Goal: Task Accomplishment & Management: Manage account settings

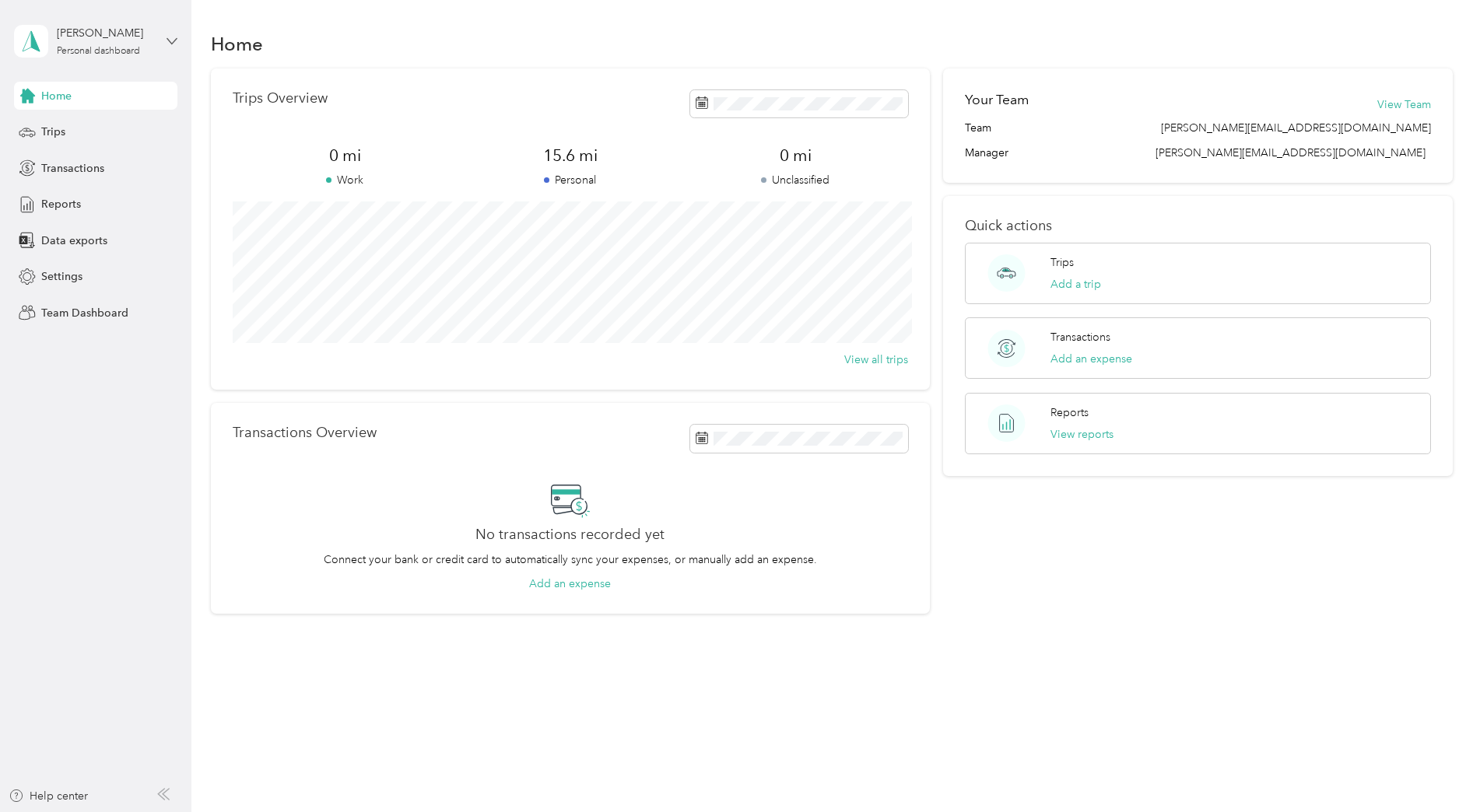
click at [172, 41] on icon at bounding box center [172, 41] width 11 height 11
click at [84, 128] on div "Team dashboard" at bounding box center [221, 122] width 394 height 28
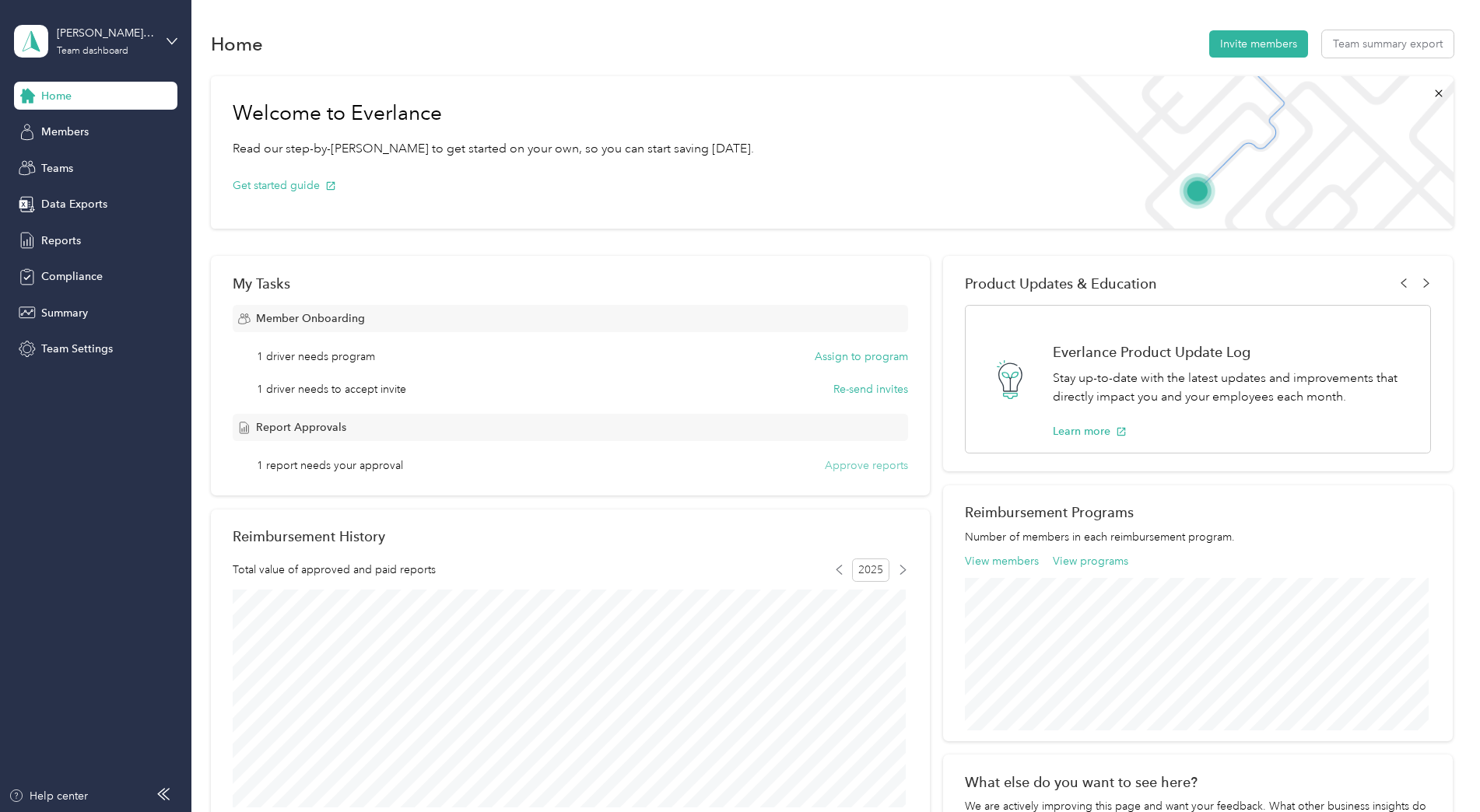
click at [848, 466] on button "Approve reports" at bounding box center [867, 466] width 84 height 16
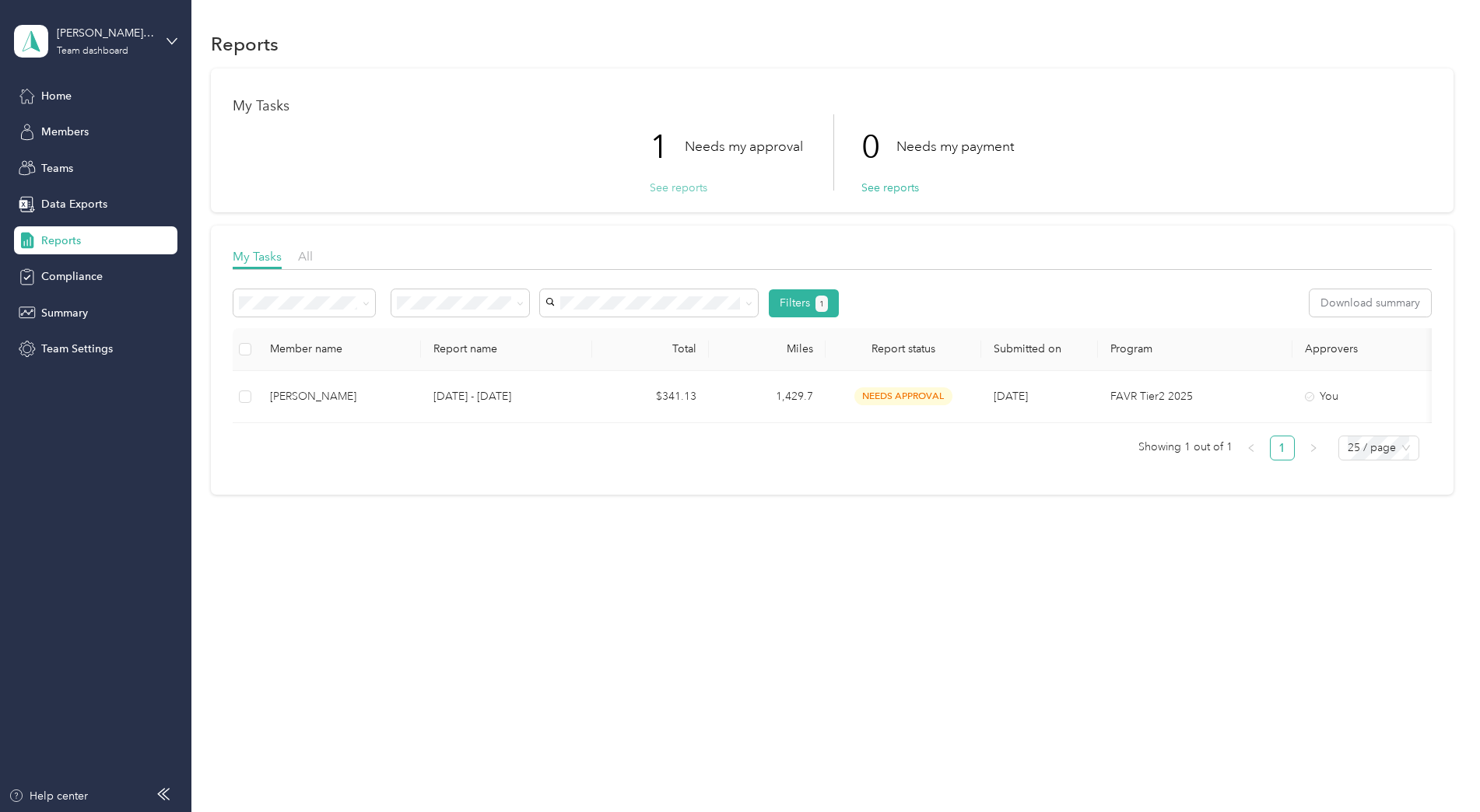
click at [683, 187] on button "See reports" at bounding box center [678, 187] width 58 height 16
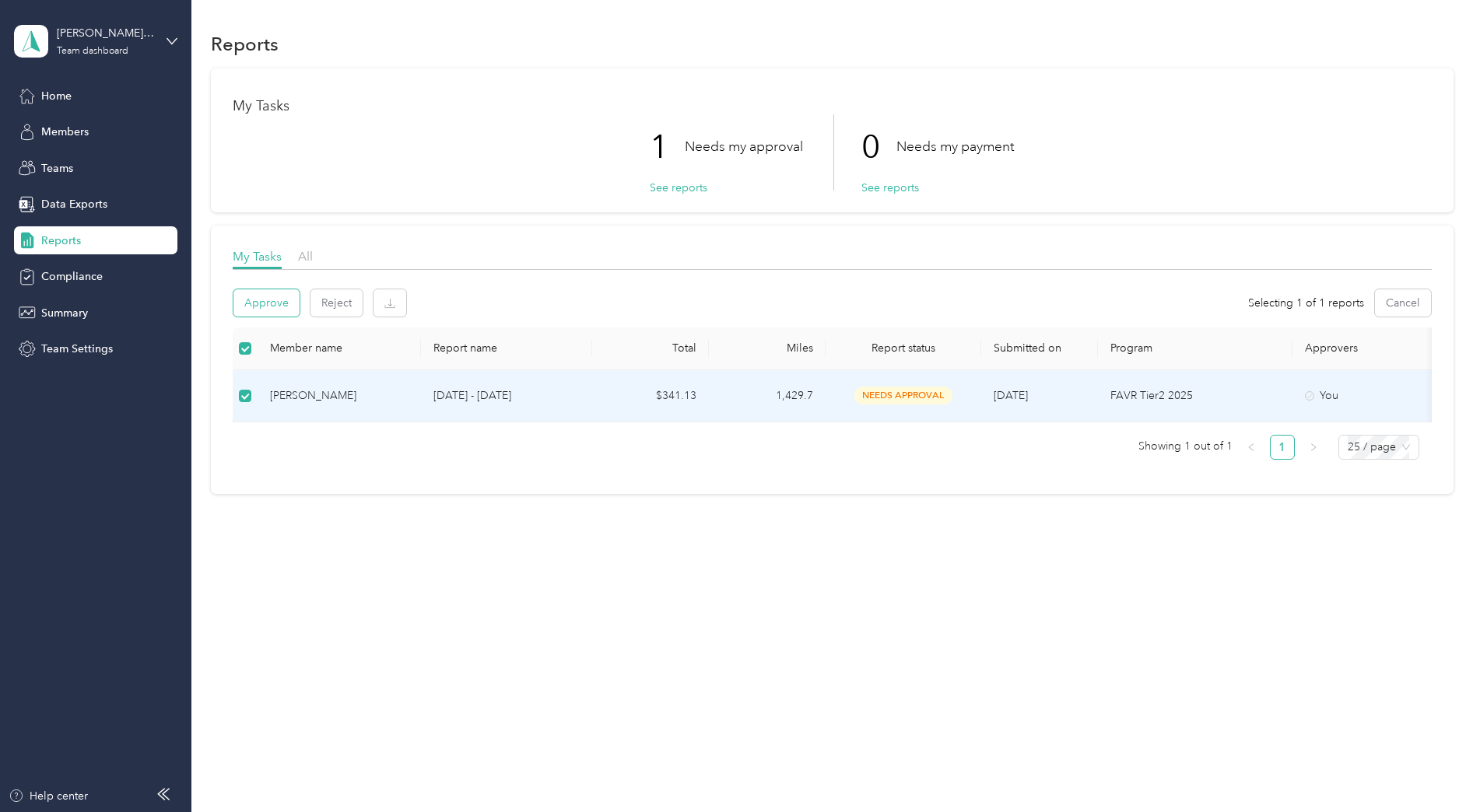
click at [268, 303] on button "Approve" at bounding box center [267, 303] width 66 height 28
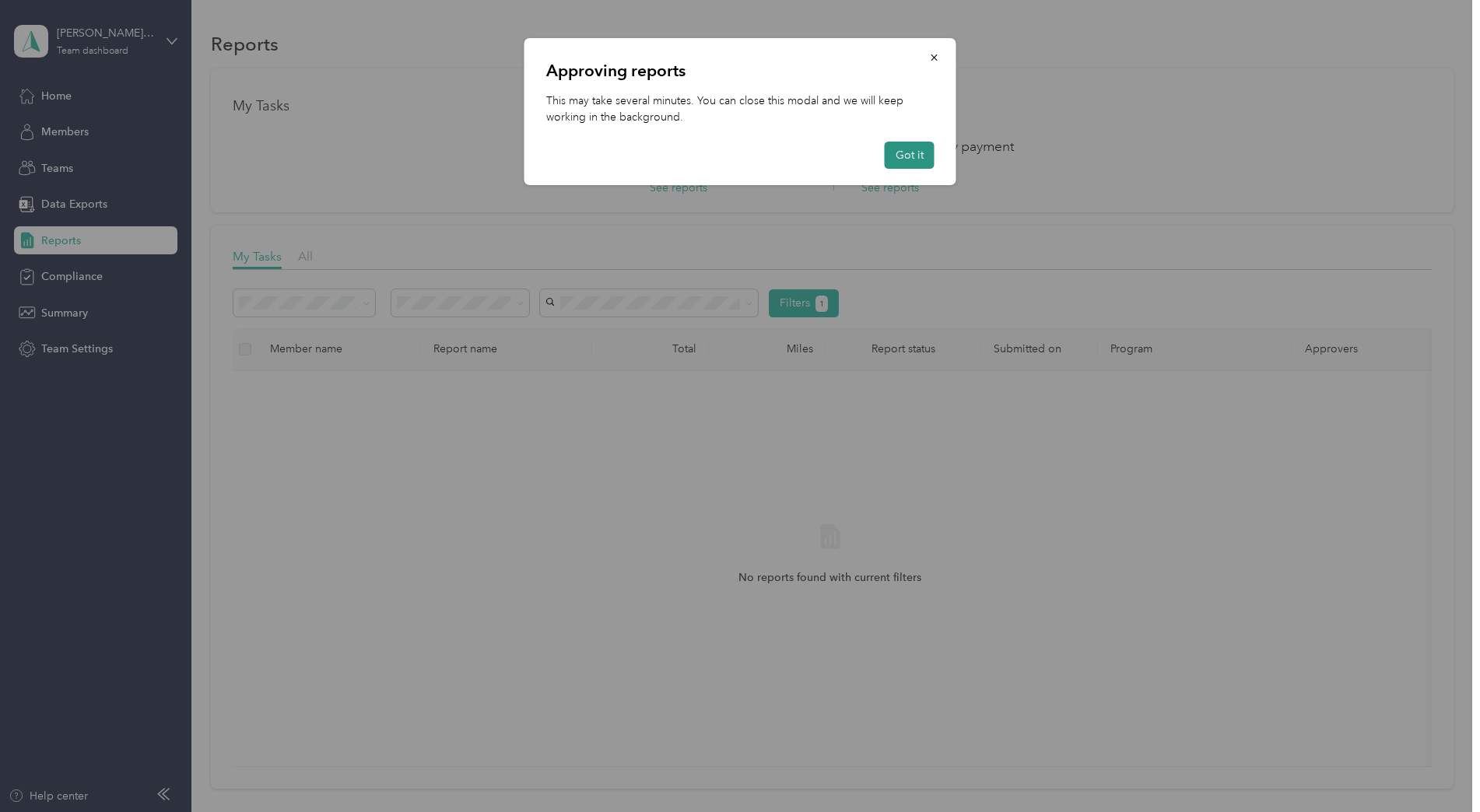
click at [910, 153] on button "Got it" at bounding box center [910, 155] width 50 height 28
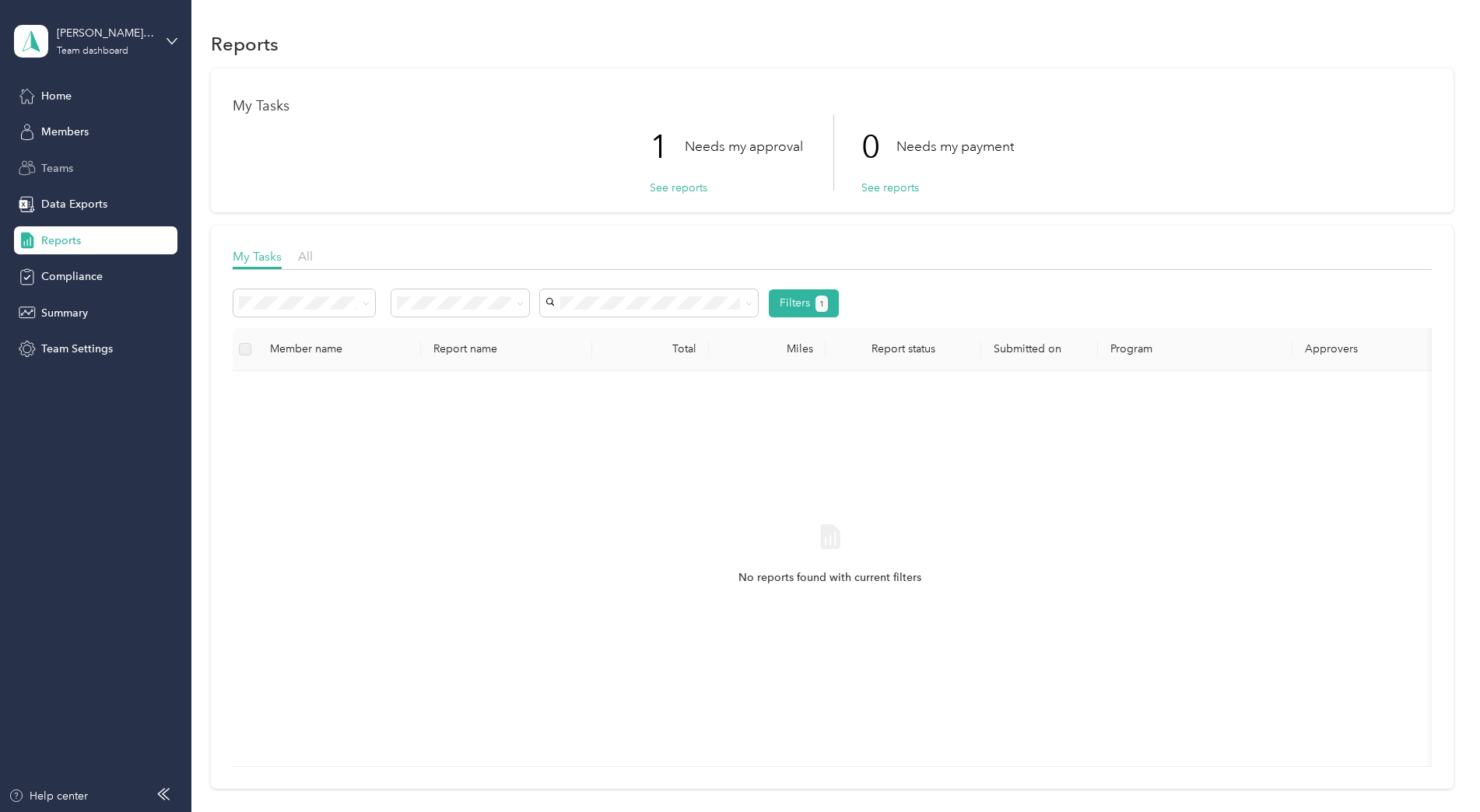
click at [60, 168] on span "Teams" at bounding box center [57, 168] width 32 height 16
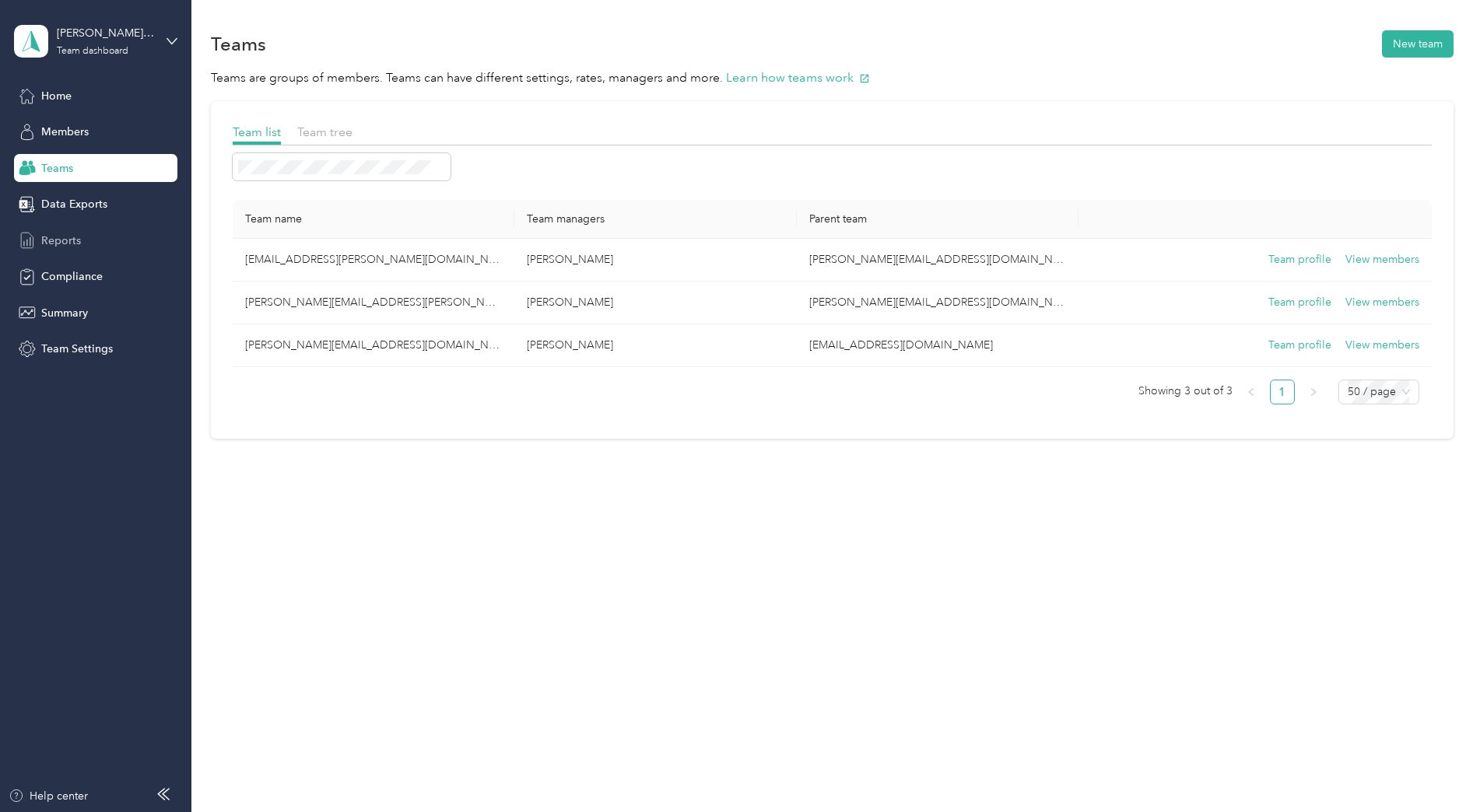
click at [60, 241] on span "Reports" at bounding box center [60, 241] width 40 height 16
